Goal: Information Seeking & Learning: Learn about a topic

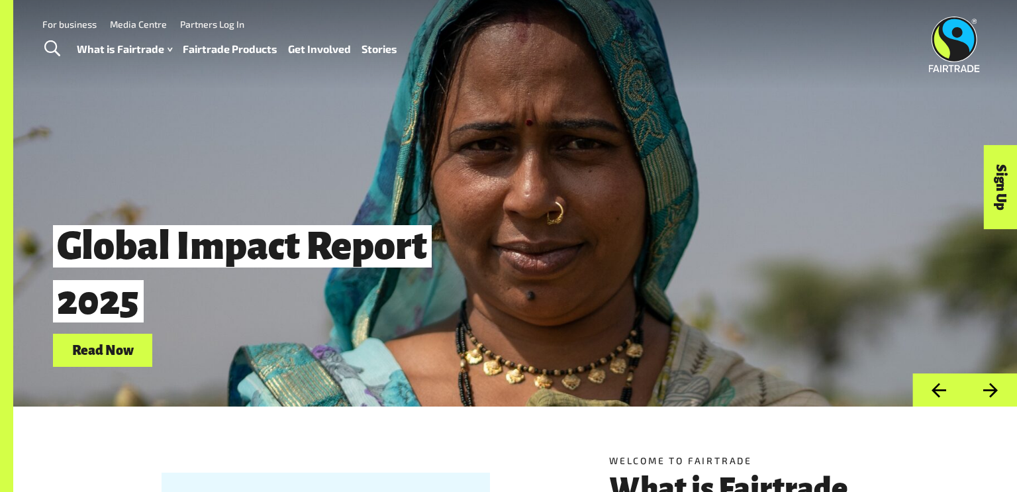
click at [101, 363] on link "Read Now" at bounding box center [102, 351] width 99 height 34
click at [379, 41] on link "Stories" at bounding box center [380, 49] width 36 height 19
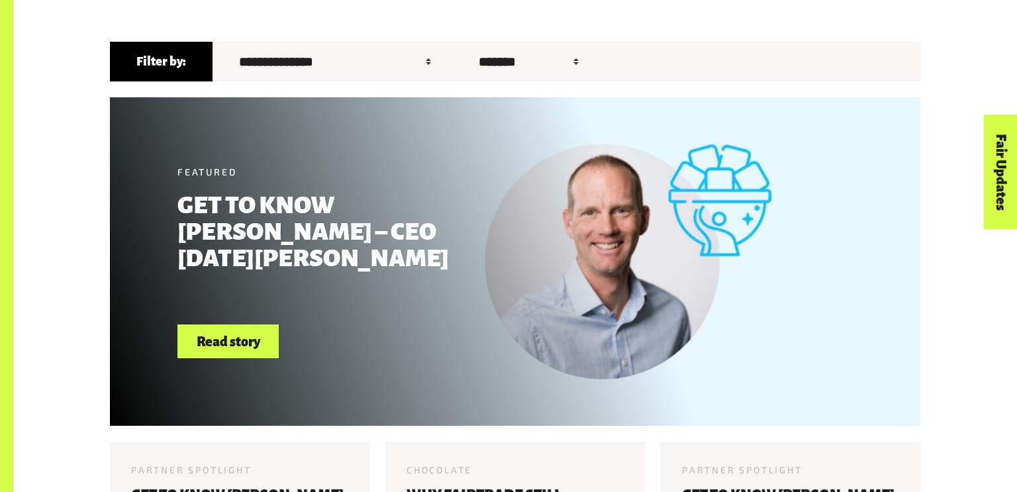
scroll to position [463, 0]
